Goal: Task Accomplishment & Management: Use online tool/utility

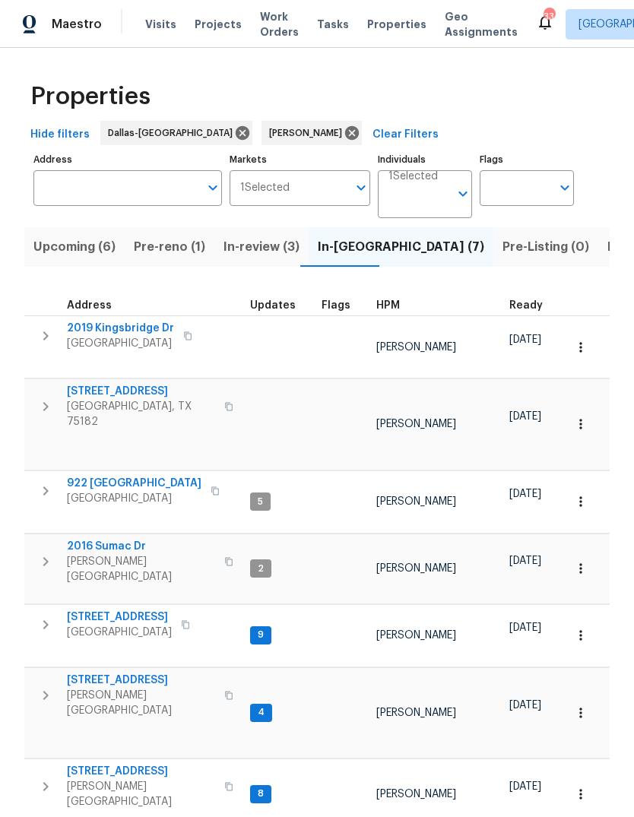
scroll to position [-1, 0]
click at [608, 246] on span "Listed (29)" at bounding box center [640, 246] width 65 height 21
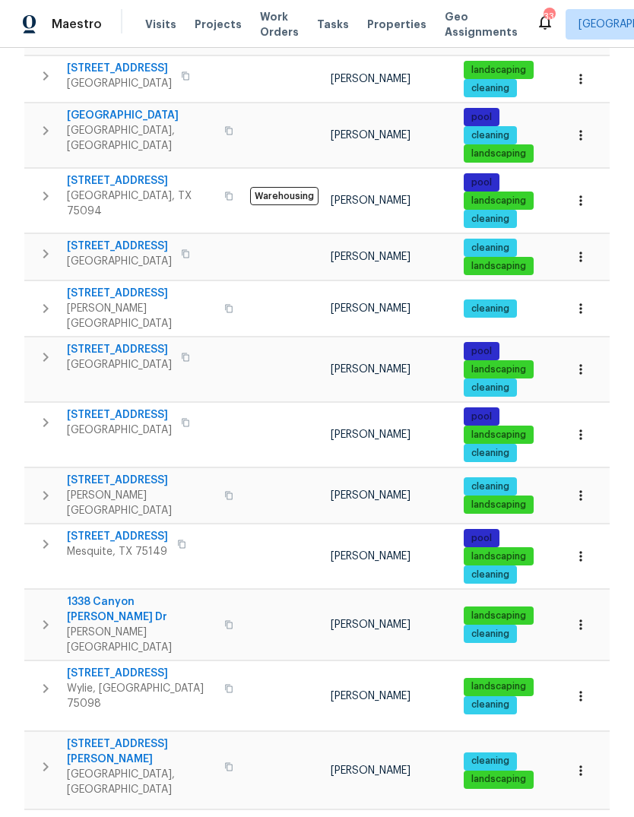
scroll to position [827, 0]
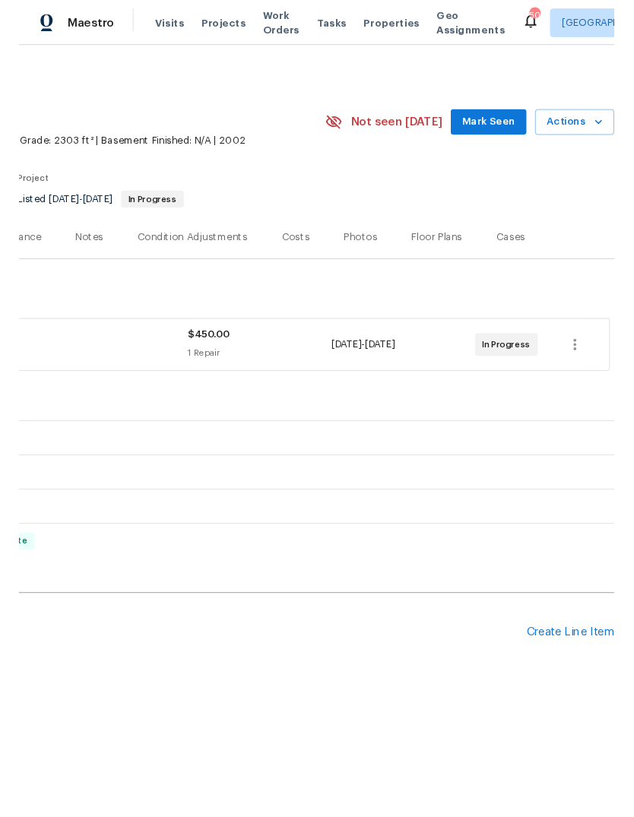
scroll to position [0, 225]
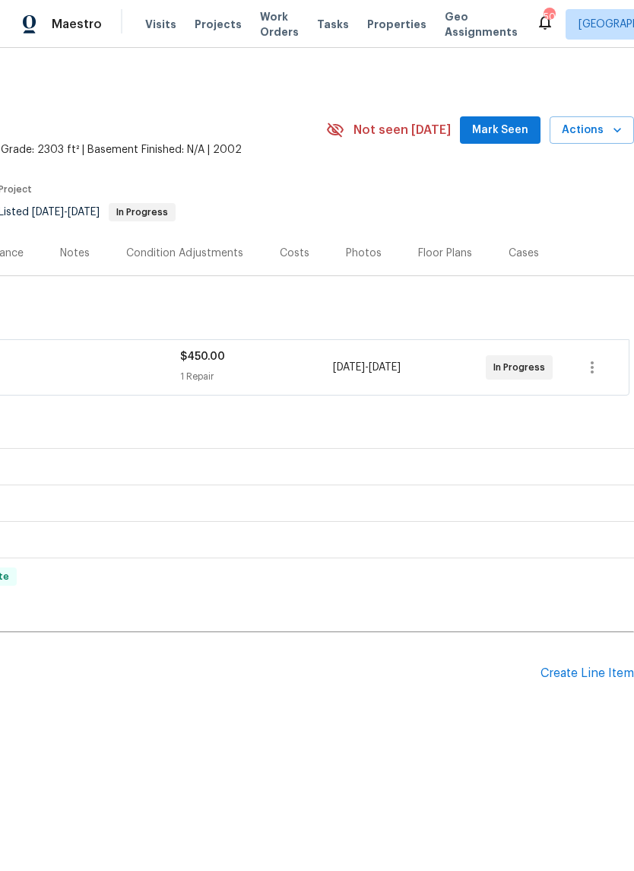
click at [569, 674] on div "Create Line Item" at bounding box center [588, 673] width 94 height 14
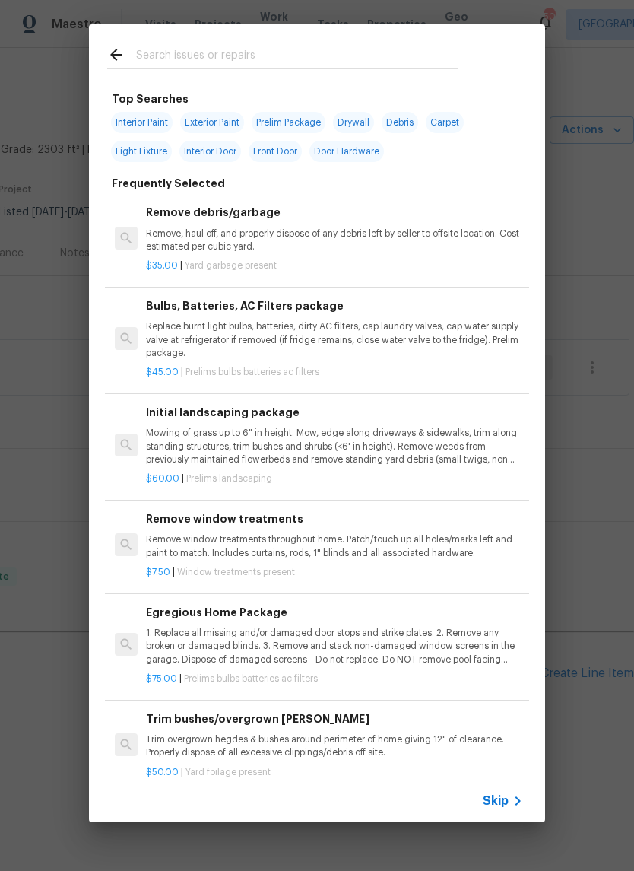
click at [249, 46] on input "text" at bounding box center [297, 57] width 322 height 23
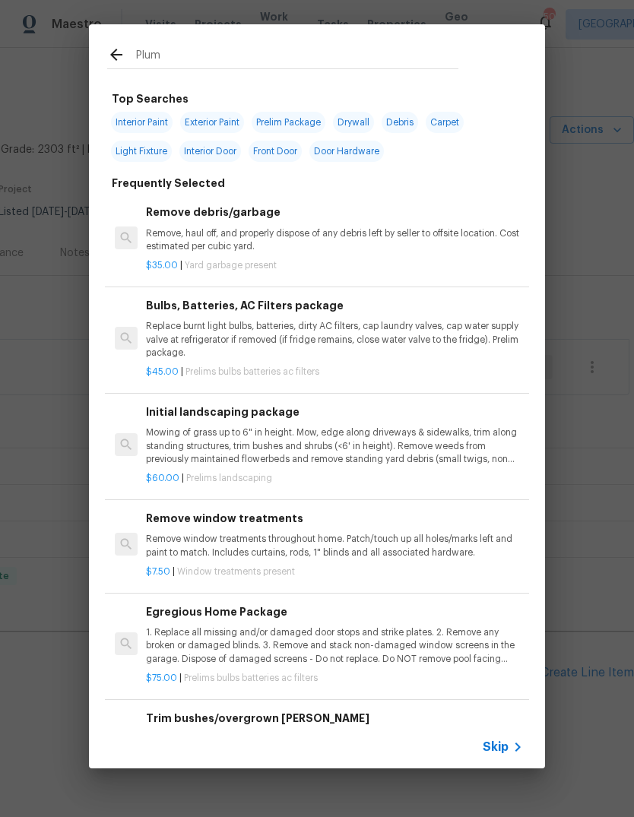
type input "Plumb"
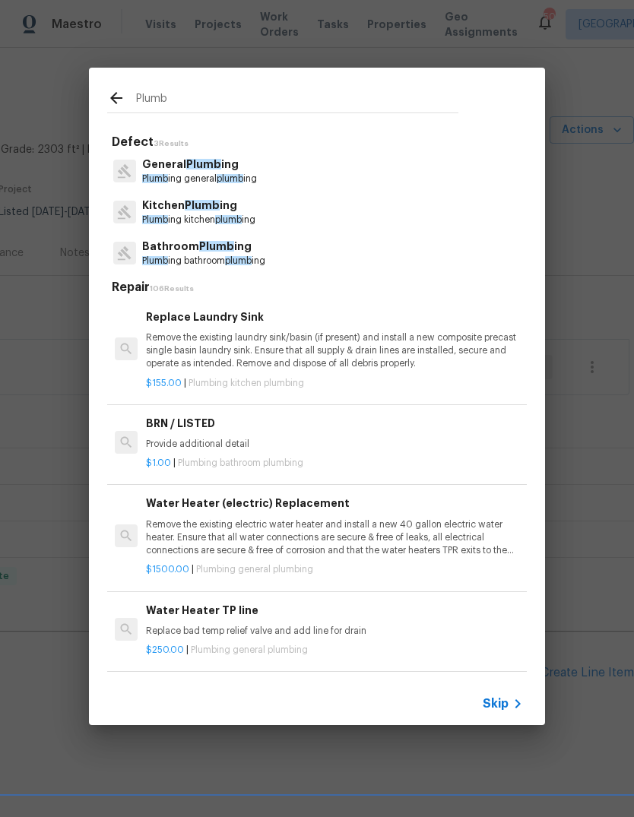
click at [224, 174] on span "plumb" at bounding box center [230, 178] width 27 height 9
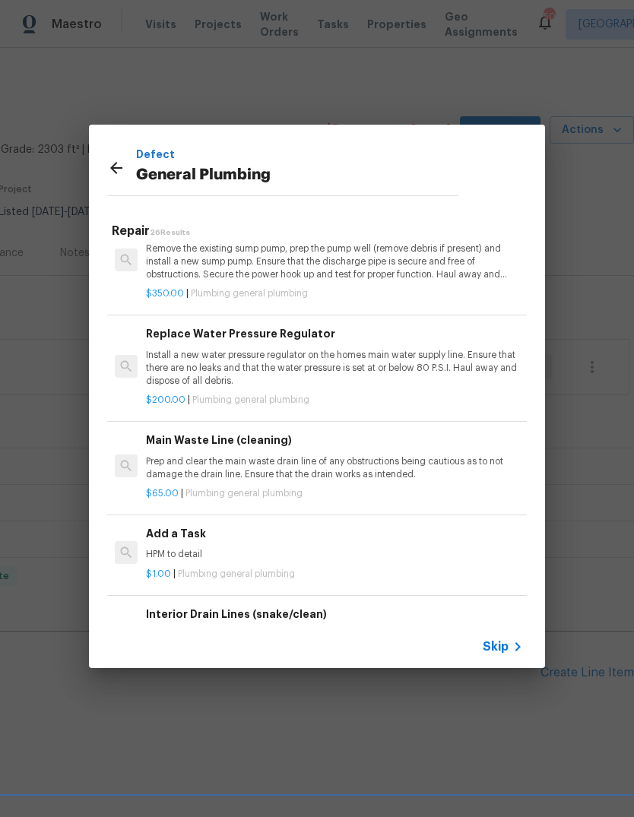
scroll to position [1446, 0]
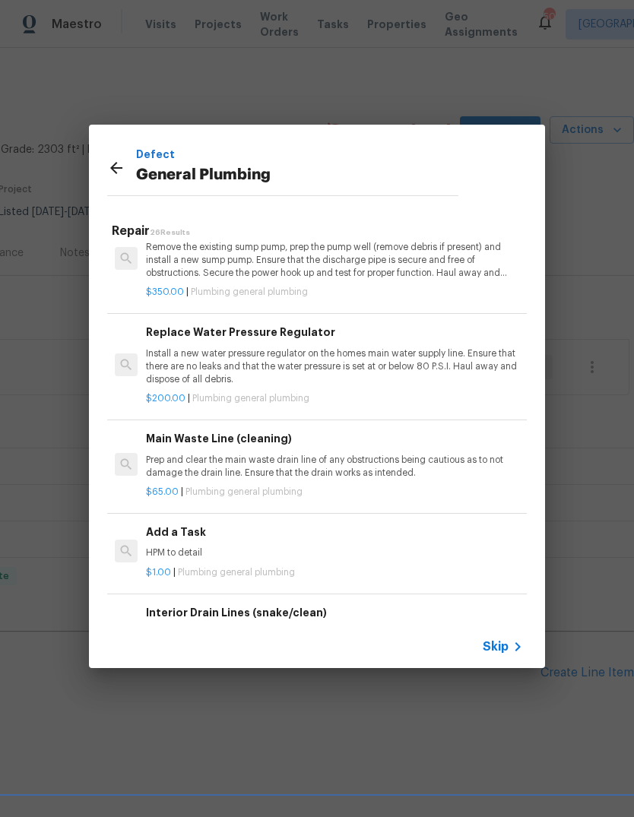
click at [344, 547] on p "HPM to detail" at bounding box center [334, 553] width 377 height 13
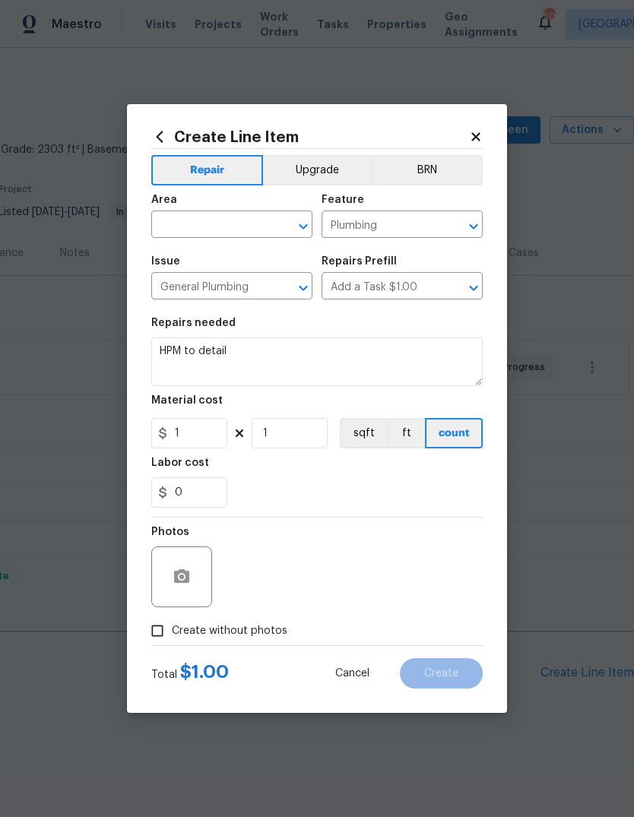
click at [211, 214] on input "text" at bounding box center [210, 226] width 119 height 24
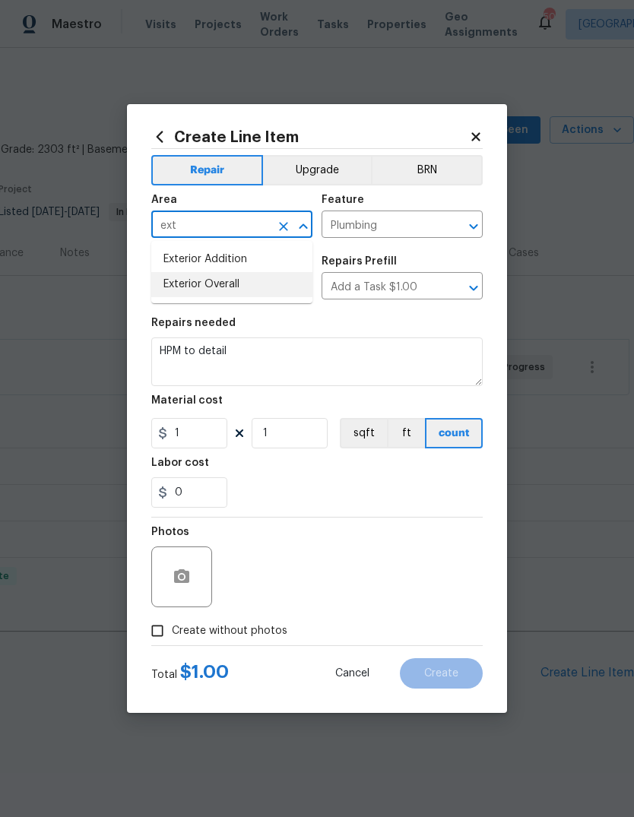
click at [247, 286] on li "Exterior Overall" at bounding box center [231, 284] width 161 height 25
type input "Exterior Overall"
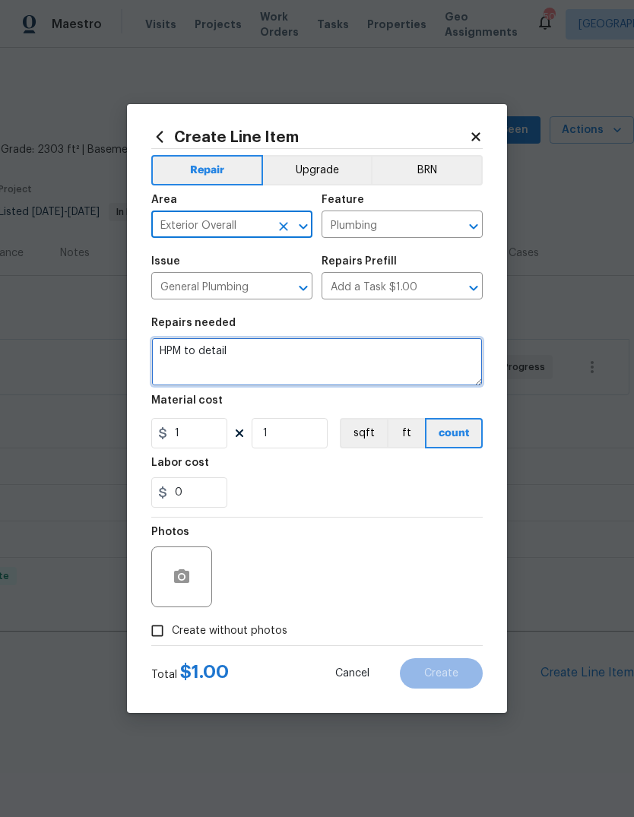
click at [263, 357] on textarea "HPM to detail" at bounding box center [317, 362] width 332 height 49
type textarea "H"
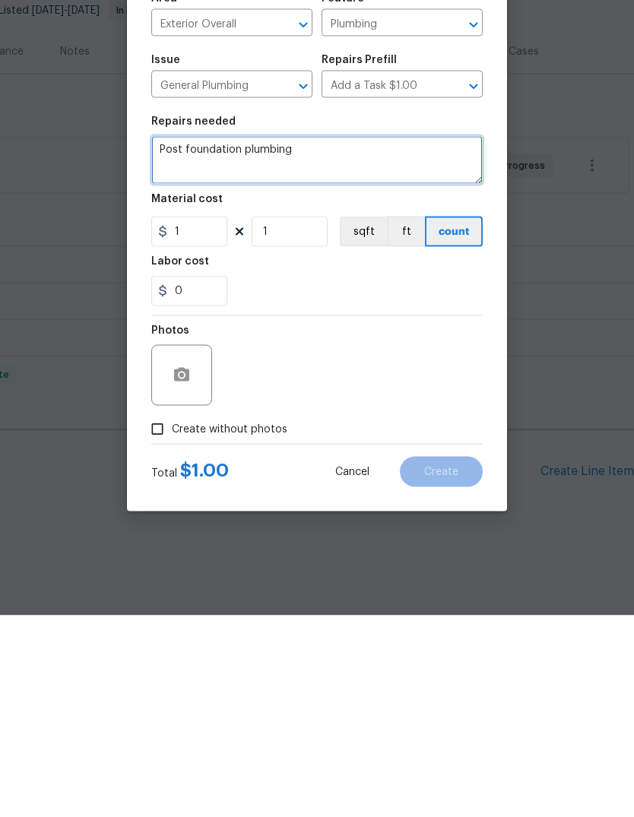
type textarea "Post foundation plumbing"
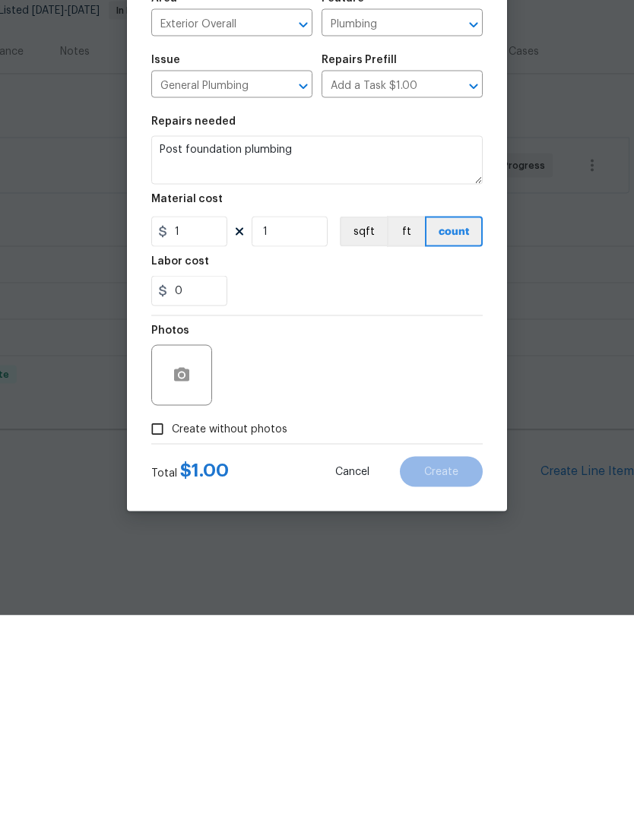
click at [160, 617] on input "Create without photos" at bounding box center [157, 631] width 29 height 29
checkbox input "true"
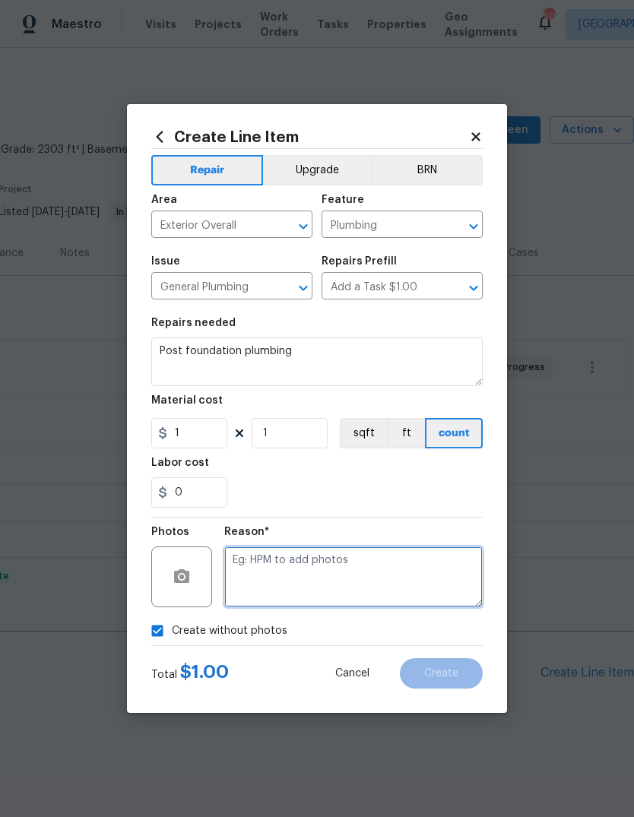
click at [324, 574] on textarea at bounding box center [353, 577] width 259 height 61
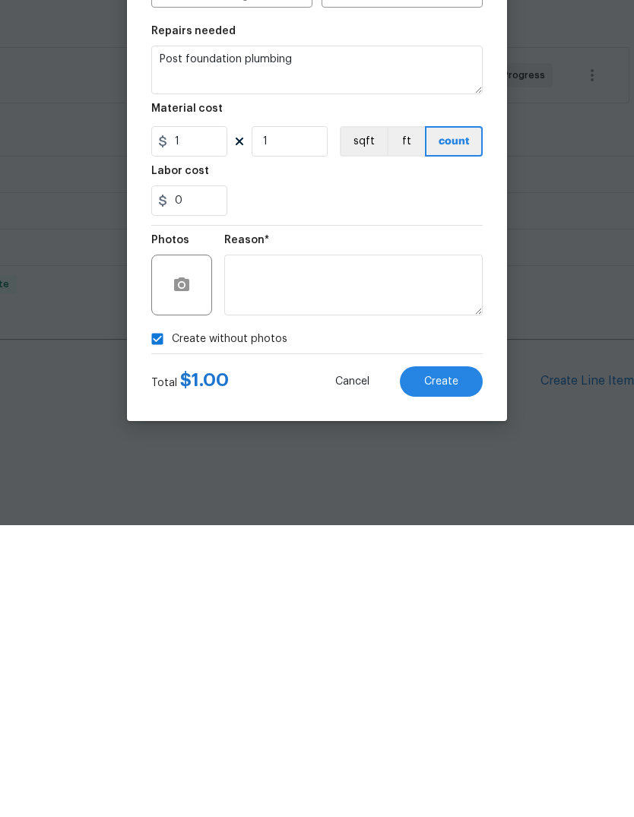
click at [453, 668] on span "Create" at bounding box center [441, 673] width 34 height 11
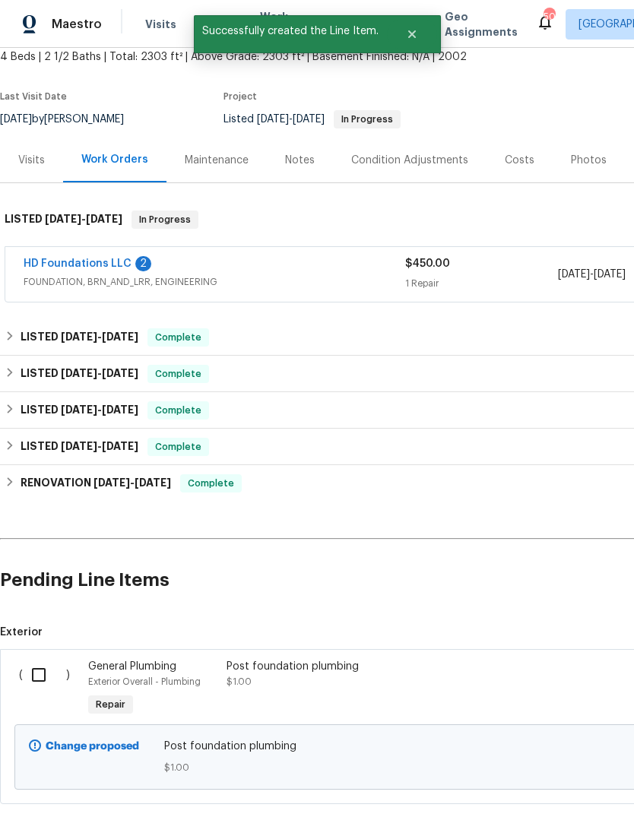
scroll to position [96, 0]
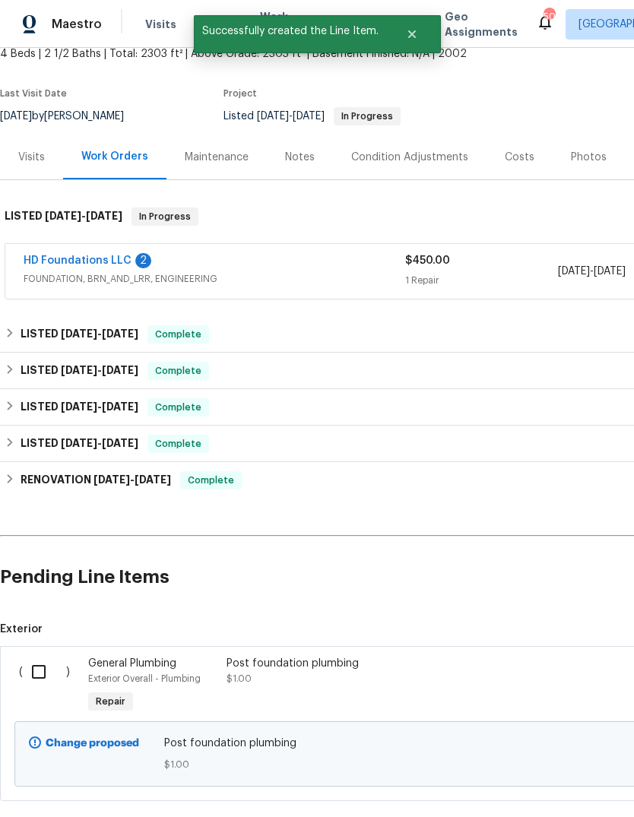
click at [39, 656] on input "checkbox" at bounding box center [44, 672] width 43 height 32
checkbox input "true"
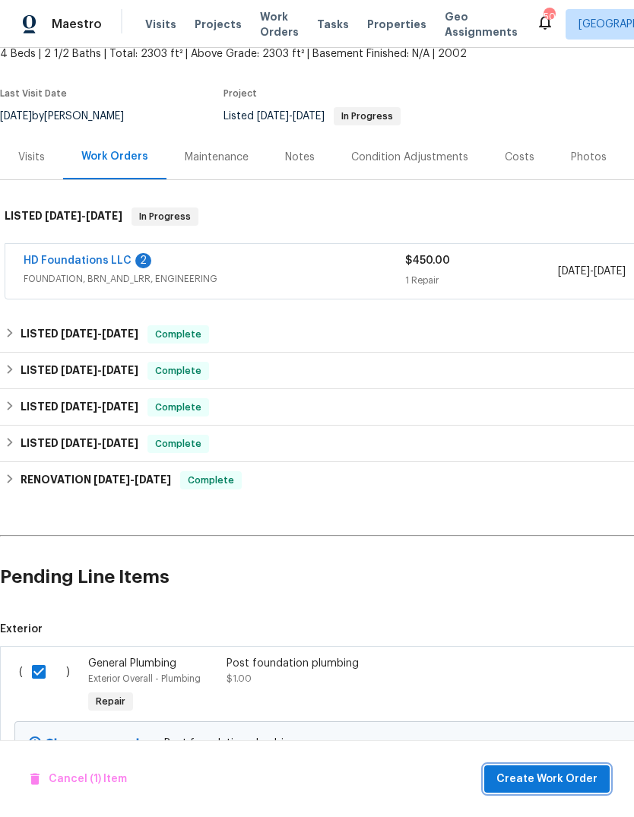
click at [509, 781] on span "Create Work Order" at bounding box center [547, 779] width 101 height 19
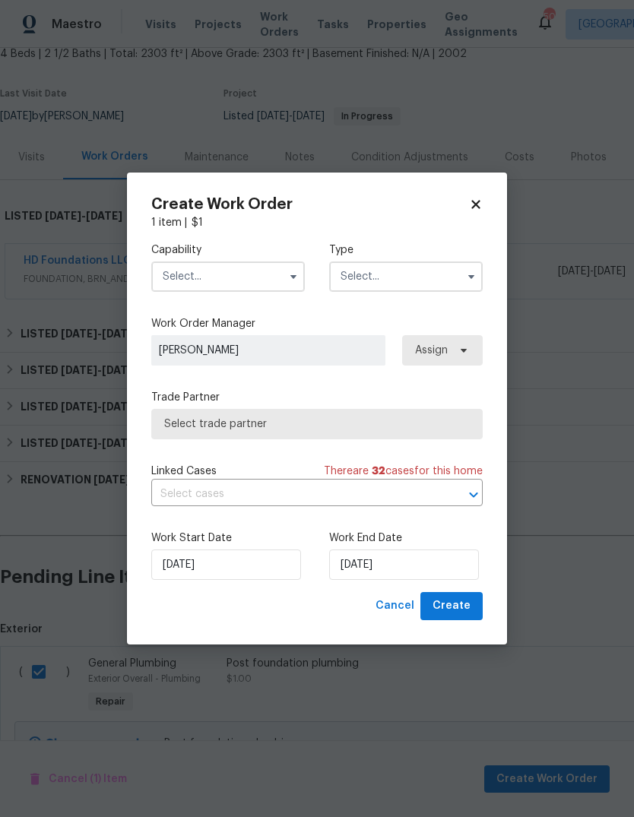
click at [288, 277] on icon "button" at bounding box center [293, 277] width 12 height 12
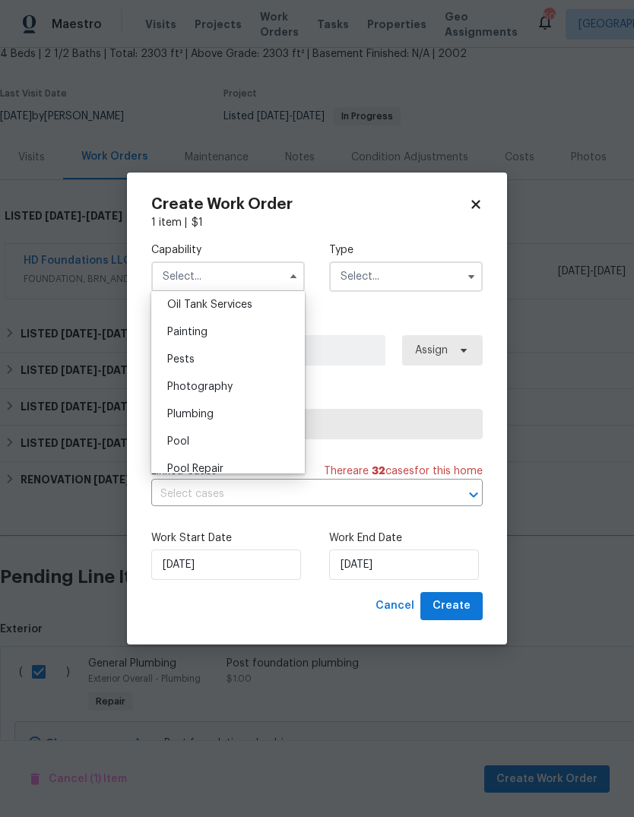
scroll to position [1254, 0]
click at [249, 411] on div "Plumbing" at bounding box center [228, 414] width 146 height 27
type input "Plumbing"
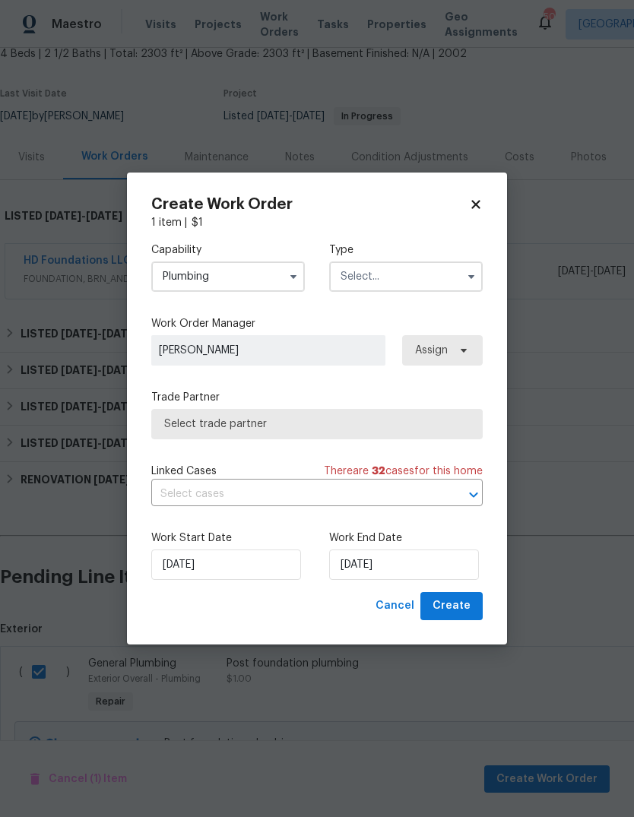
click at [401, 278] on input "text" at bounding box center [406, 277] width 154 height 30
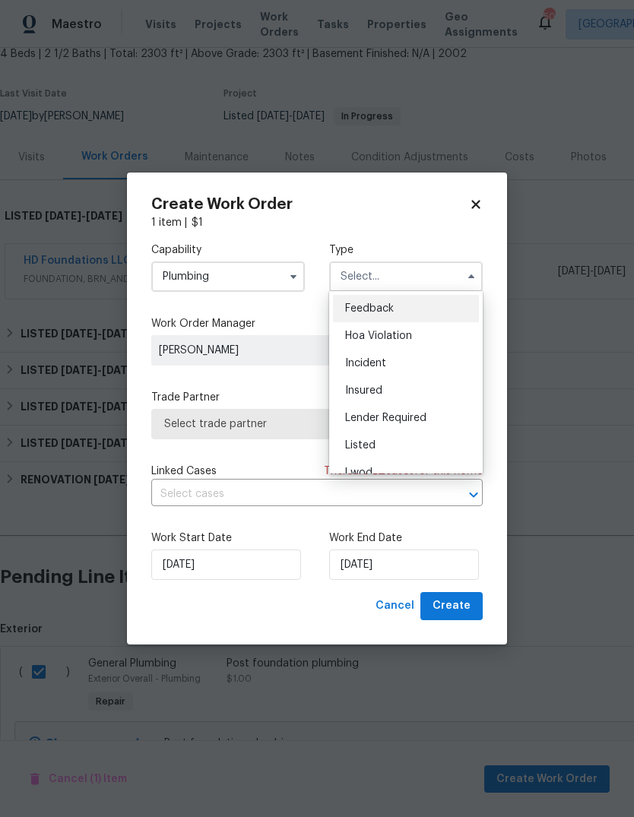
click at [389, 443] on div "Listed" at bounding box center [406, 445] width 146 height 27
type input "Listed"
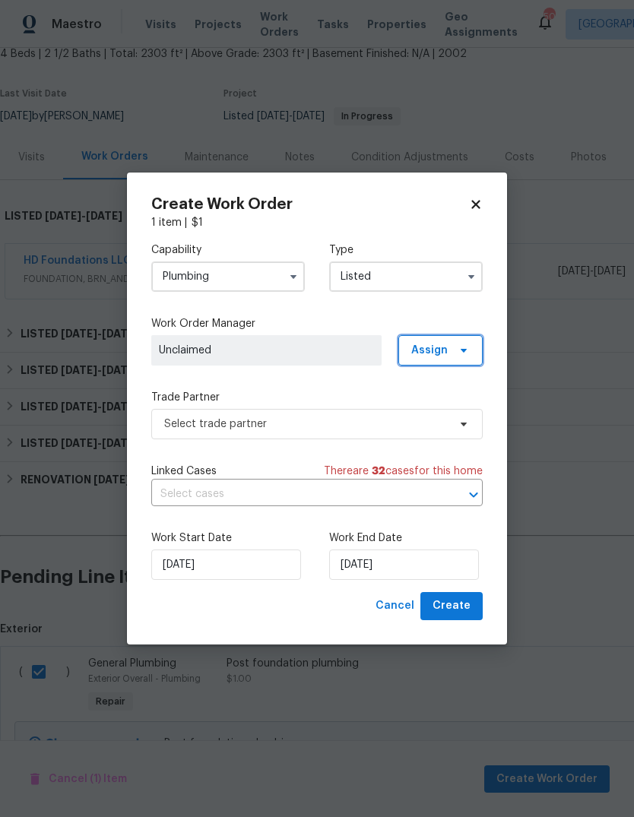
click at [449, 349] on span "Assign" at bounding box center [440, 350] width 84 height 30
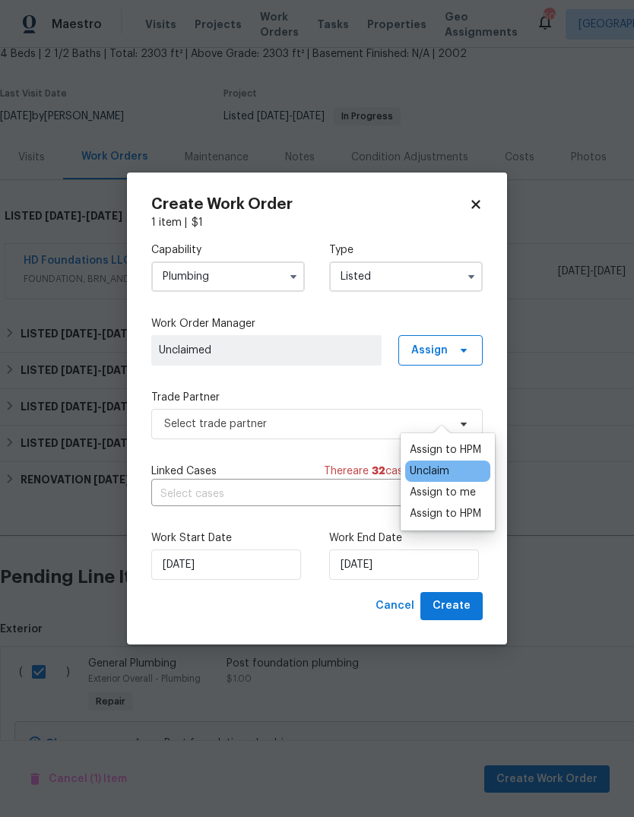
click at [468, 485] on div "Assign to me" at bounding box center [443, 492] width 66 height 15
click at [344, 379] on div "Capability Plumbing Type Listed Work Order Manager Brad Limes Assign Trade Part…" at bounding box center [317, 411] width 332 height 362
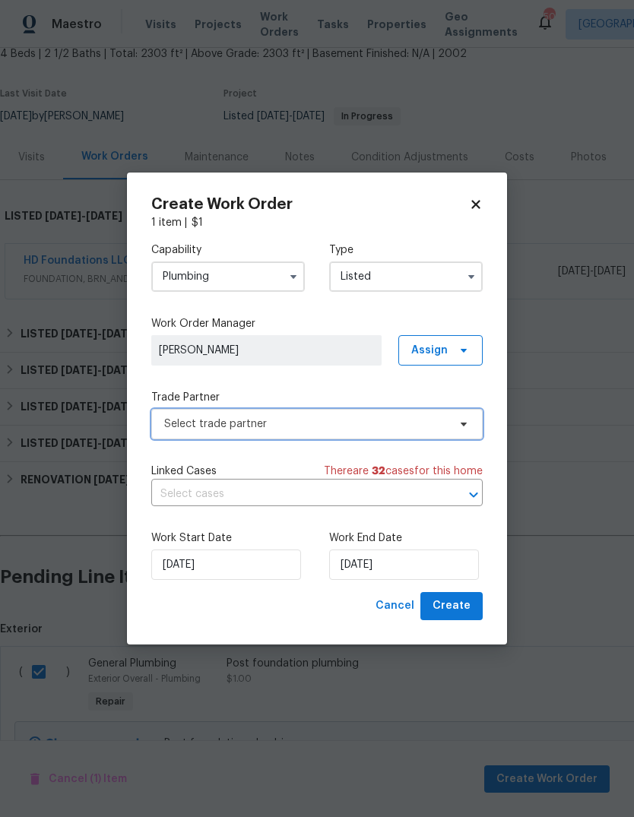
click at [365, 421] on span "Select trade partner" at bounding box center [306, 424] width 284 height 15
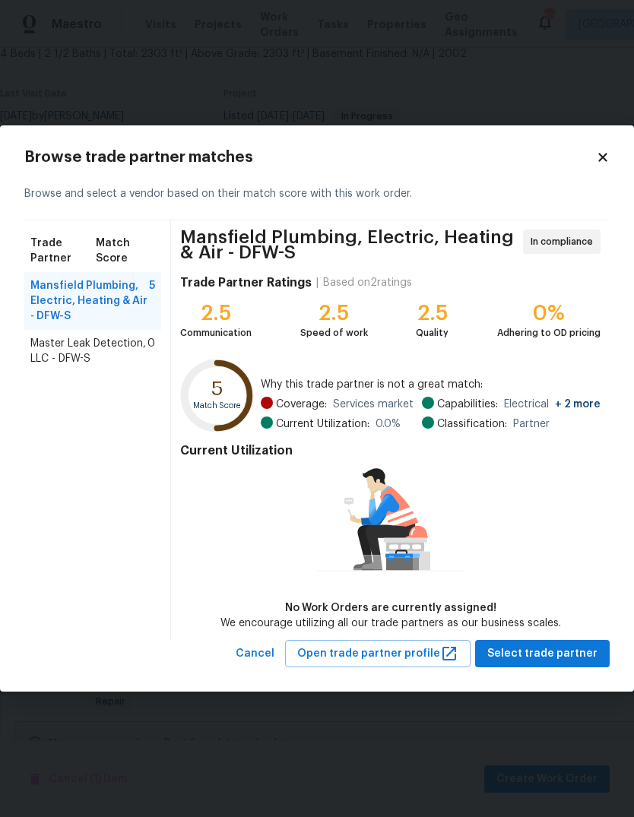
click at [112, 351] on span "Master Leak Detection, LLC - DFW-S" at bounding box center [88, 351] width 117 height 30
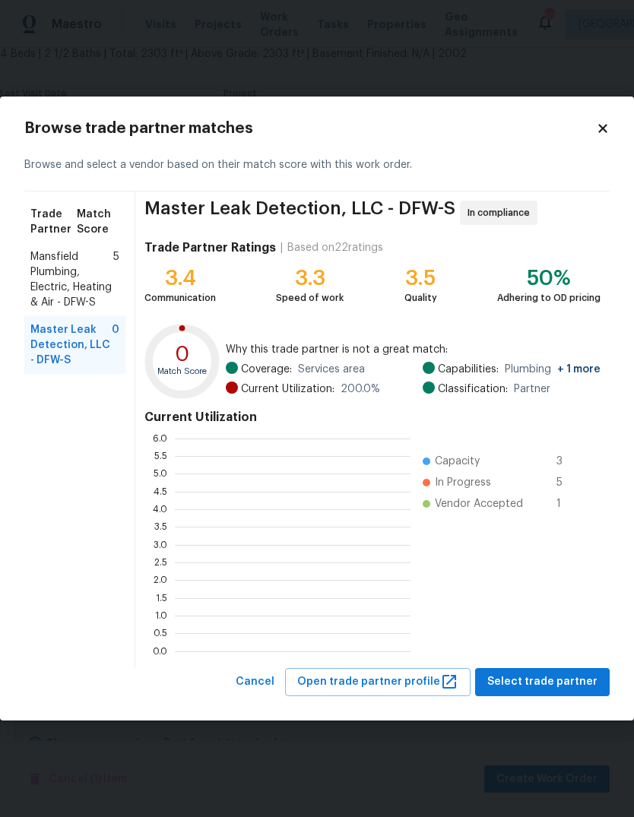
scroll to position [213, 236]
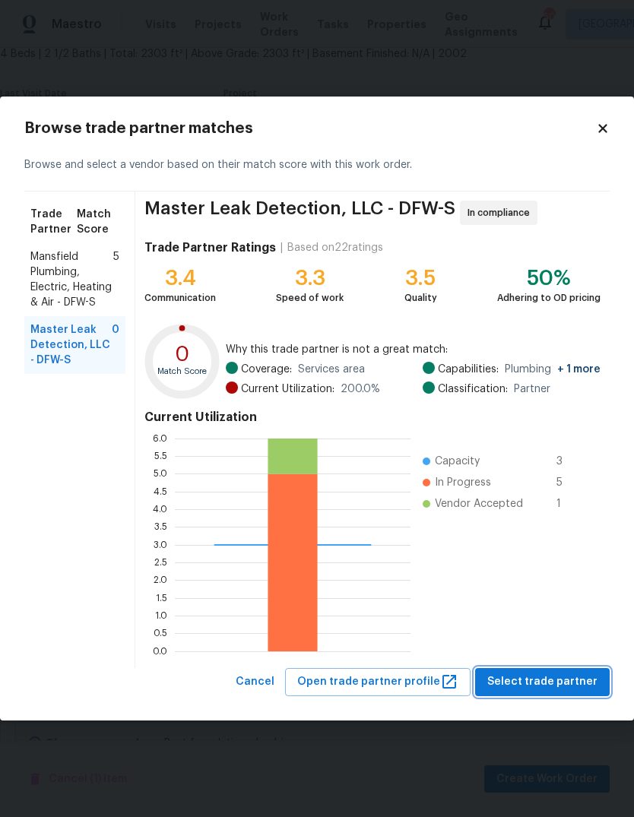
click at [548, 684] on span "Select trade partner" at bounding box center [542, 682] width 110 height 19
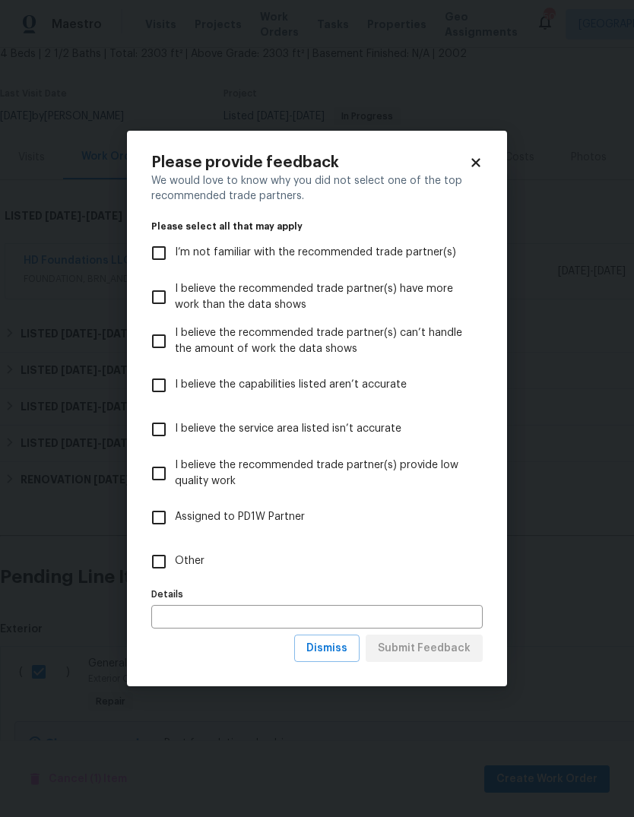
click at [168, 566] on input "Other" at bounding box center [159, 562] width 32 height 32
checkbox input "true"
click at [247, 620] on input "text" at bounding box center [317, 617] width 332 height 24
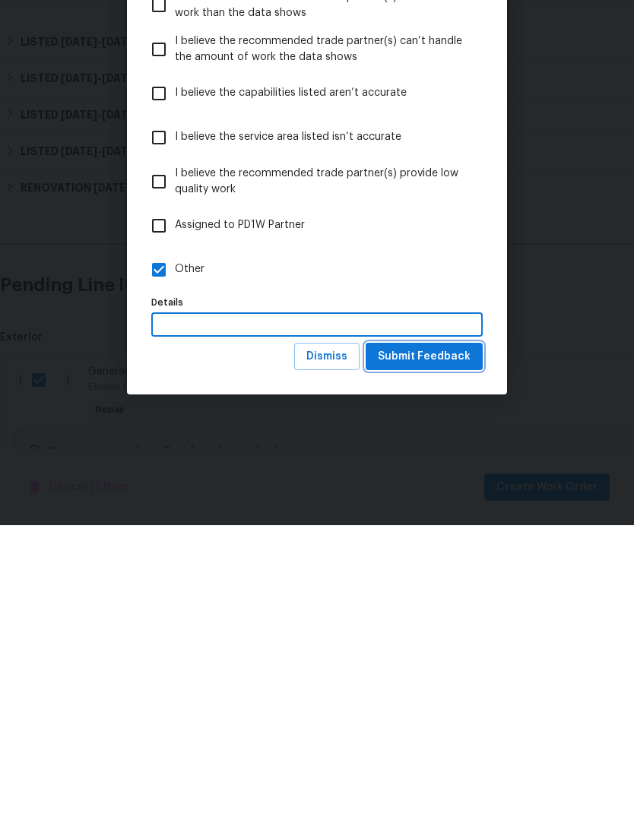
click at [442, 639] on span "Submit Feedback" at bounding box center [424, 648] width 93 height 19
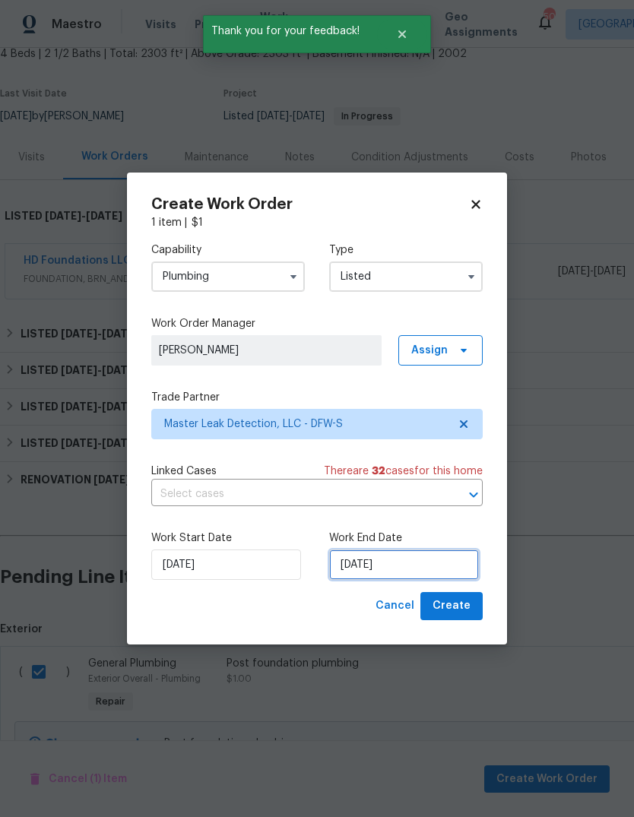
click at [427, 559] on input "10/1/2025" at bounding box center [404, 565] width 150 height 30
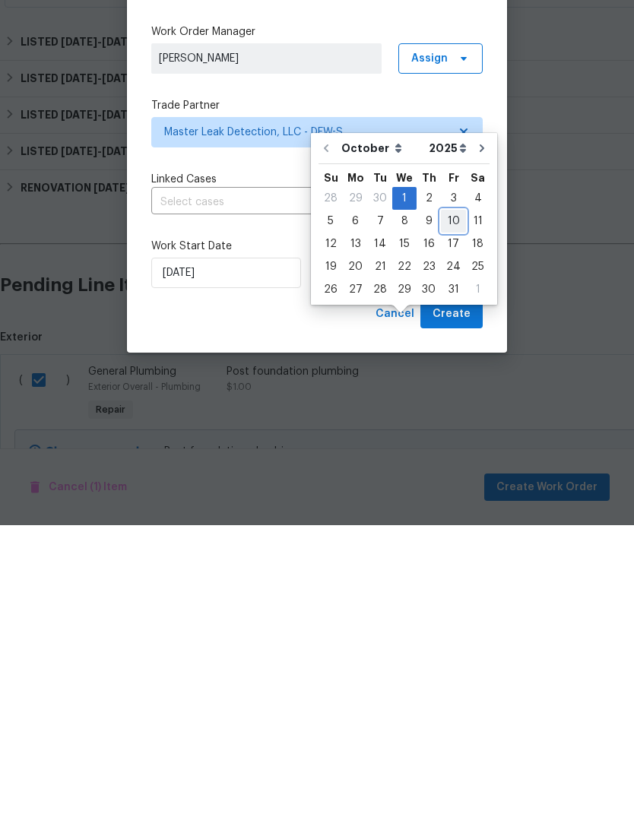
click at [454, 503] on div "10" at bounding box center [453, 513] width 25 height 21
type input "10/10/2025"
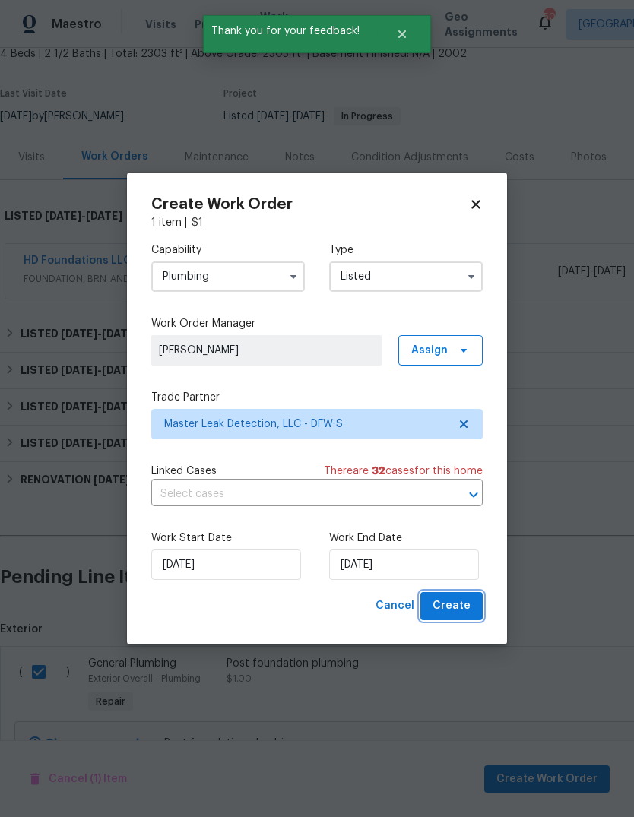
click at [456, 607] on span "Create" at bounding box center [452, 606] width 38 height 19
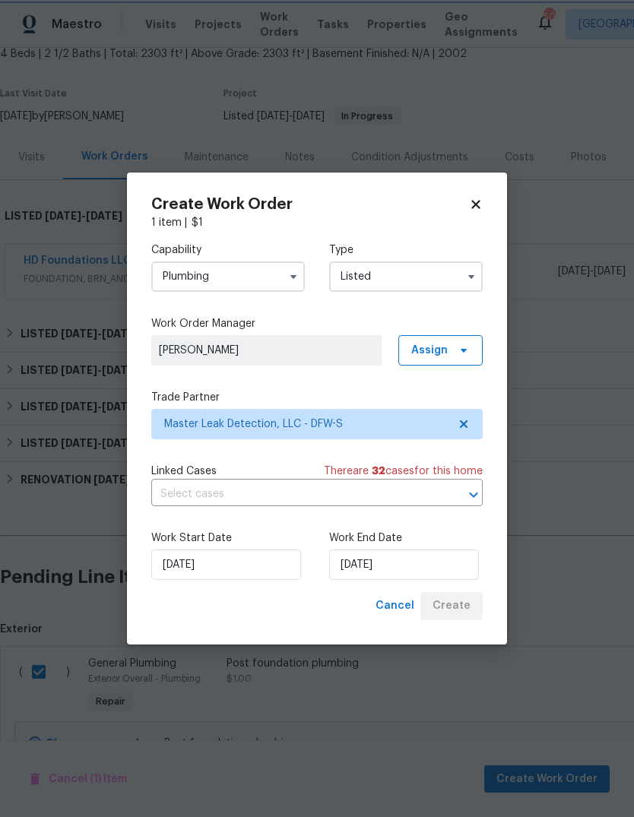
checkbox input "false"
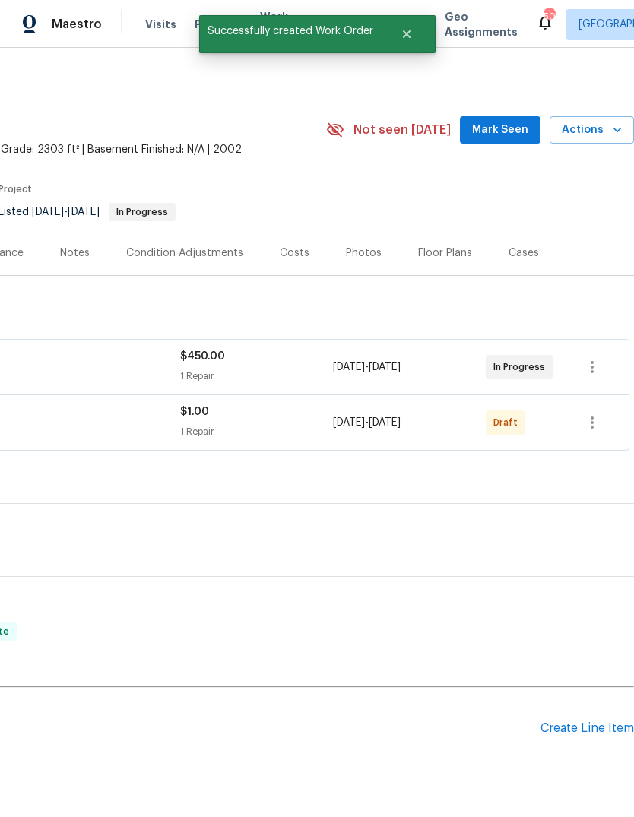
scroll to position [0, 225]
click at [595, 414] on icon "button" at bounding box center [592, 423] width 18 height 18
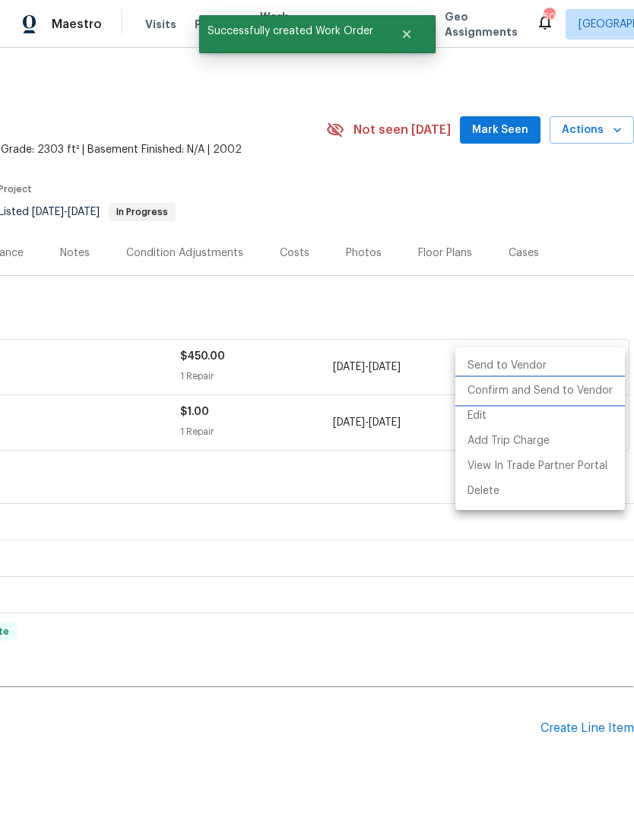
click at [589, 389] on li "Confirm and Send to Vendor" at bounding box center [540, 391] width 170 height 25
